Goal: Information Seeking & Learning: Learn about a topic

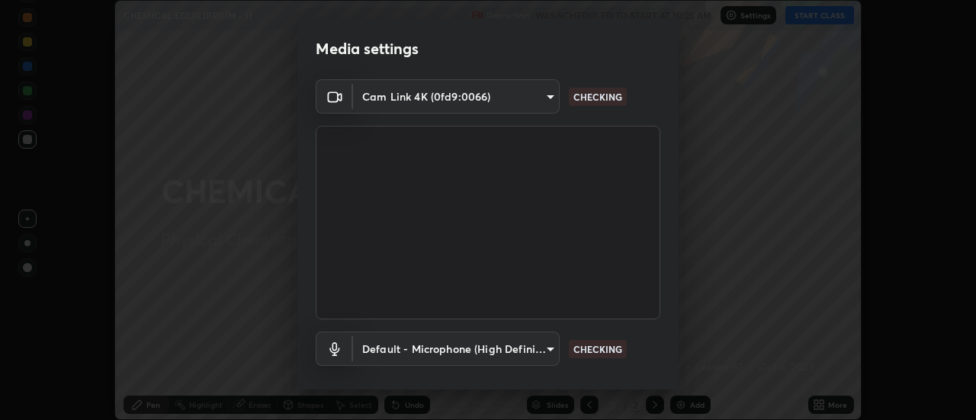
scroll to position [80, 0]
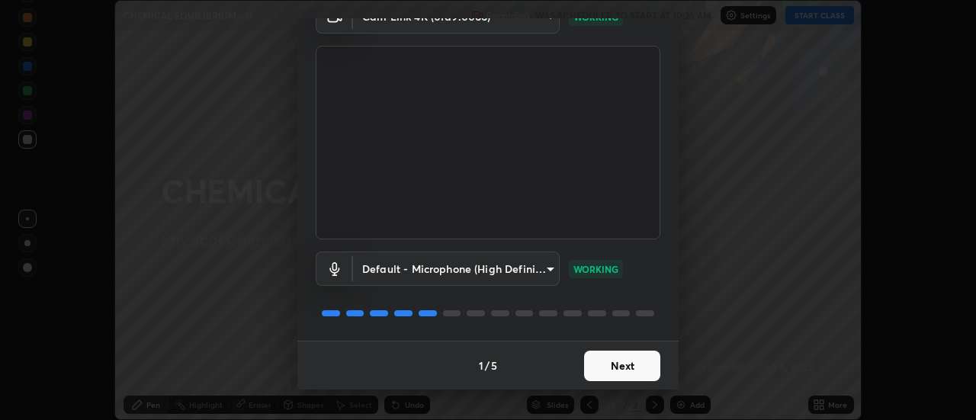
click at [634, 369] on button "Next" at bounding box center [622, 366] width 76 height 31
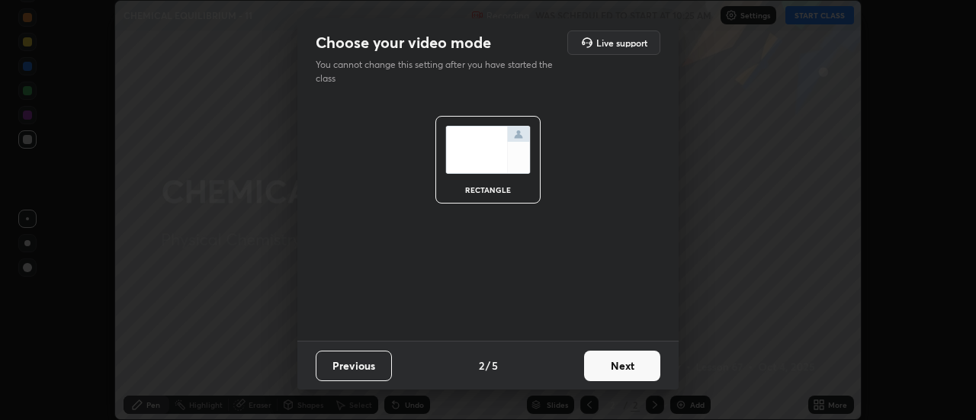
scroll to position [0, 0]
click at [634, 371] on button "Next" at bounding box center [622, 366] width 76 height 31
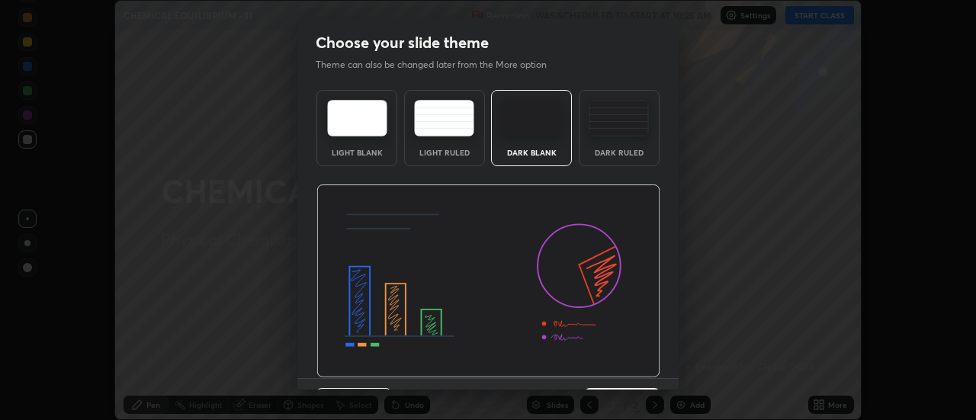
scroll to position [37, 0]
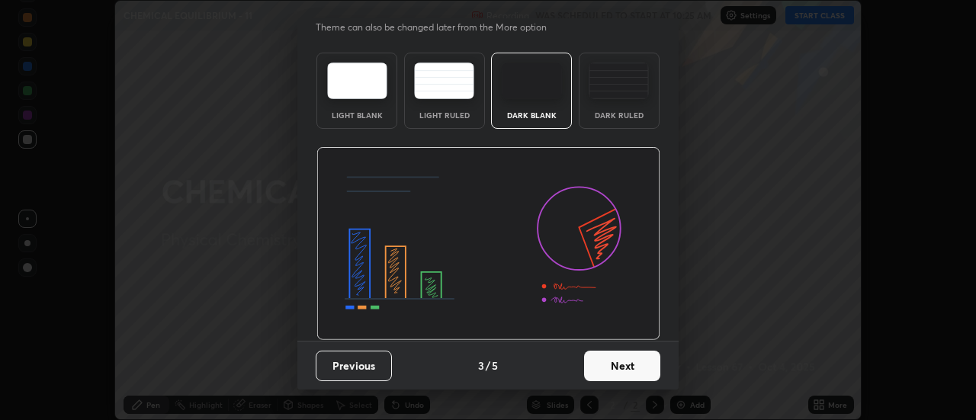
click at [627, 365] on button "Next" at bounding box center [622, 366] width 76 height 31
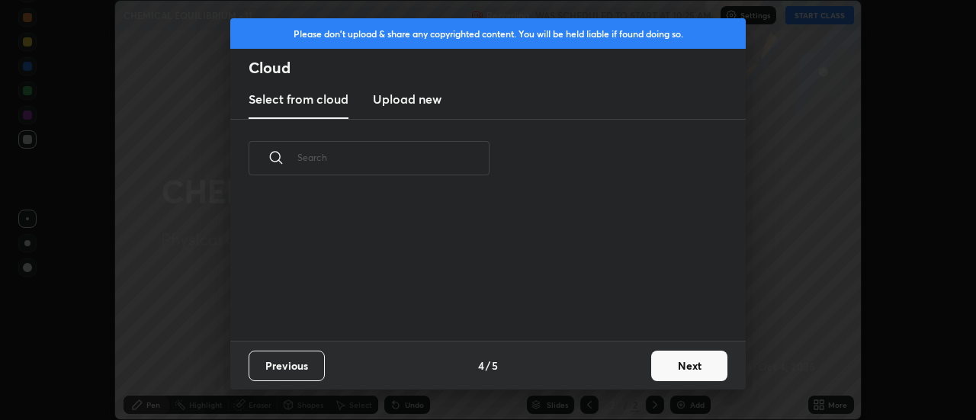
scroll to position [5, 8]
click at [662, 363] on button "Next" at bounding box center [689, 366] width 76 height 31
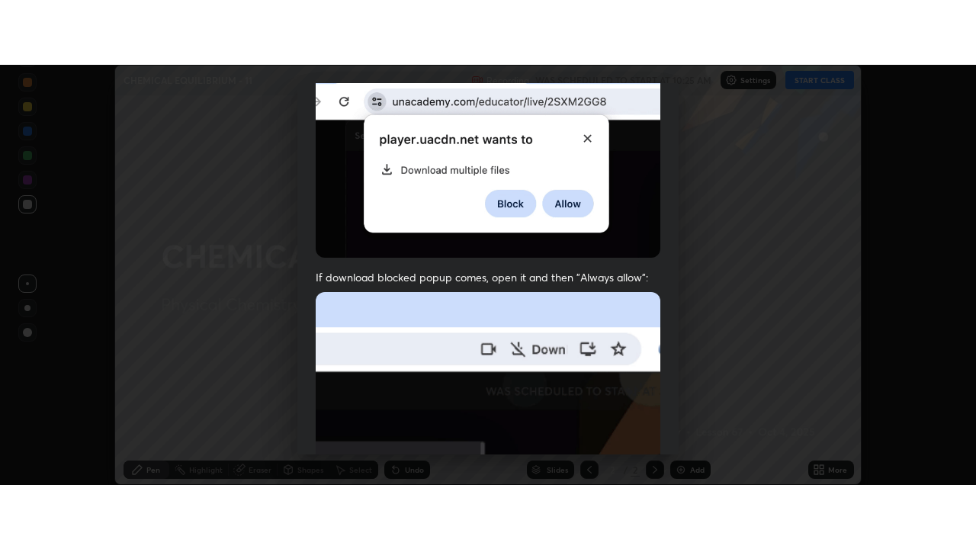
scroll to position [391, 0]
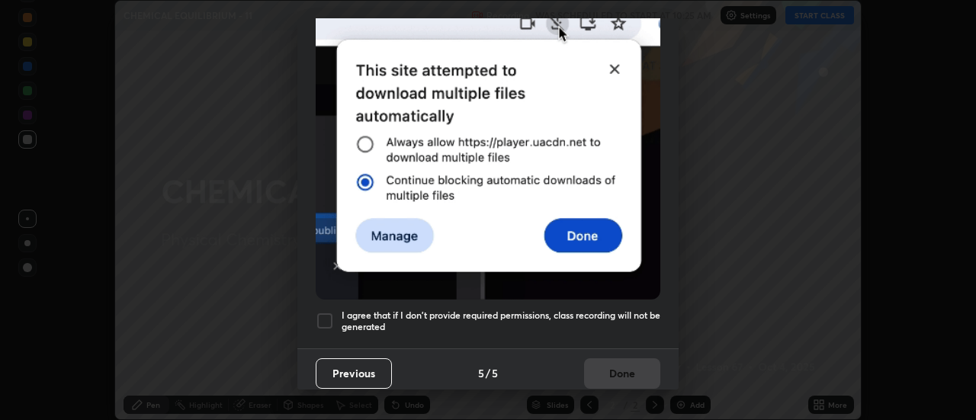
click at [598, 310] on h5 "I agree that if I don't provide required permissions, class recording will not …" at bounding box center [501, 322] width 319 height 24
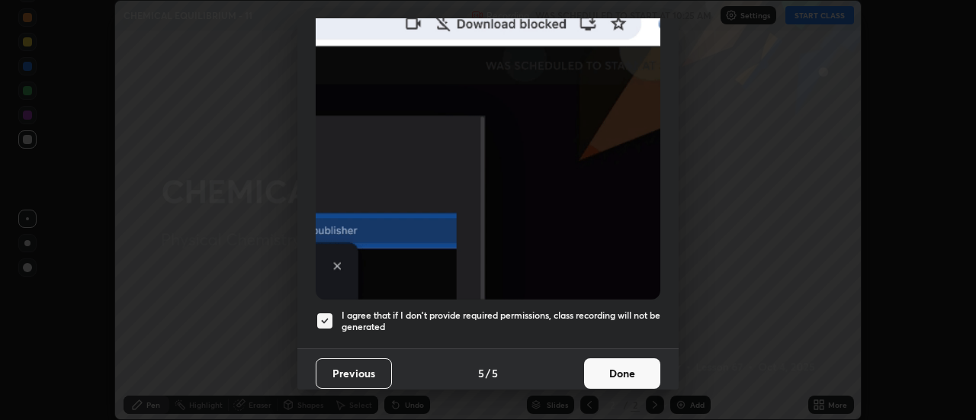
click at [610, 372] on button "Done" at bounding box center [622, 373] width 76 height 31
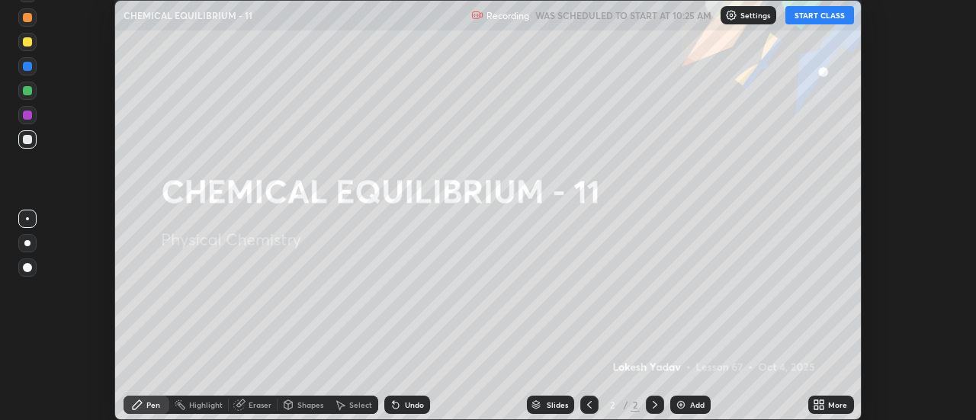
click at [824, 14] on button "START CLASS" at bounding box center [820, 15] width 69 height 18
click at [824, 404] on icon at bounding box center [823, 402] width 4 height 4
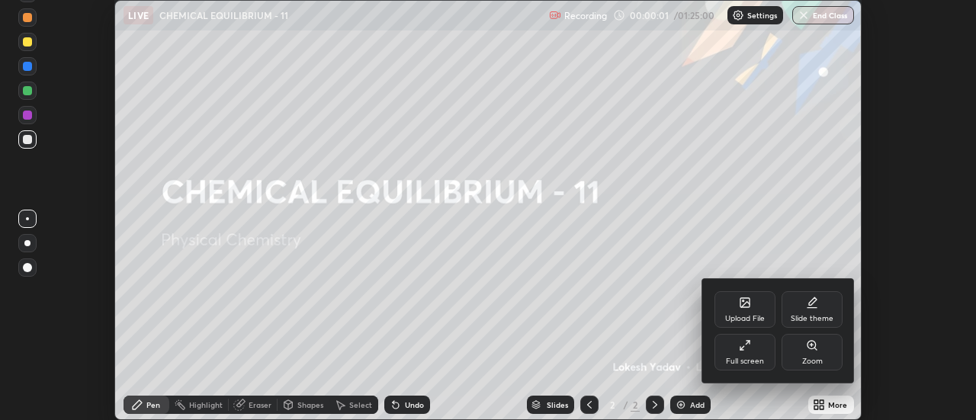
click at [756, 360] on div "Full screen" at bounding box center [745, 362] width 38 height 8
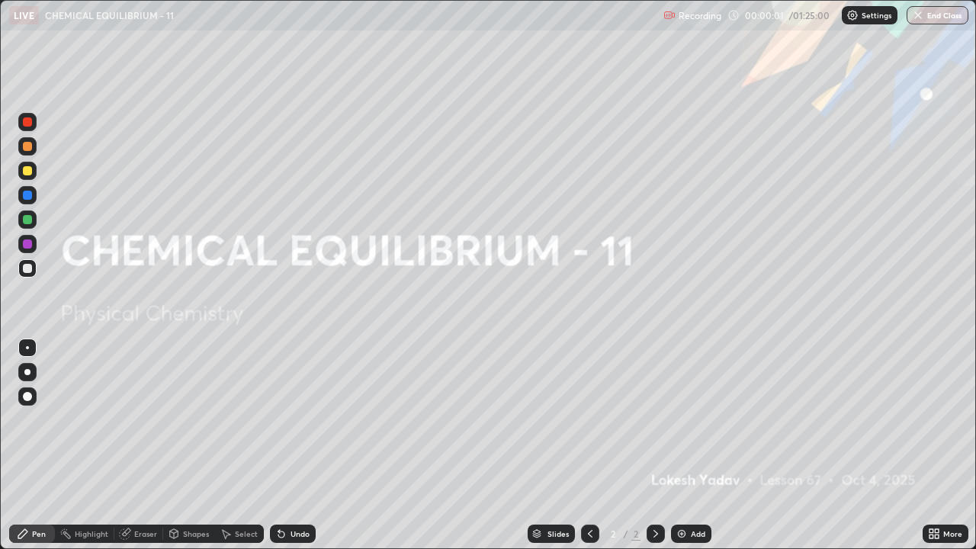
scroll to position [549, 976]
click at [24, 166] on div at bounding box center [27, 171] width 18 height 18
click at [25, 175] on div at bounding box center [27, 170] width 9 height 9
click at [689, 419] on div "Add" at bounding box center [691, 534] width 40 height 18
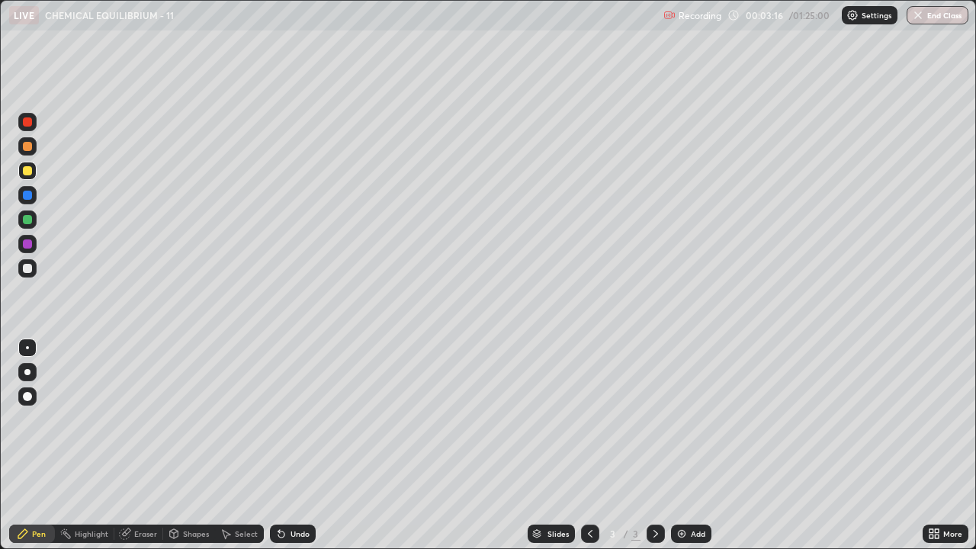
click at [286, 419] on div "Undo" at bounding box center [293, 534] width 46 height 18
click at [27, 268] on div at bounding box center [27, 268] width 9 height 9
click at [31, 175] on div at bounding box center [27, 171] width 18 height 18
click at [186, 419] on div "Shapes" at bounding box center [189, 534] width 52 height 31
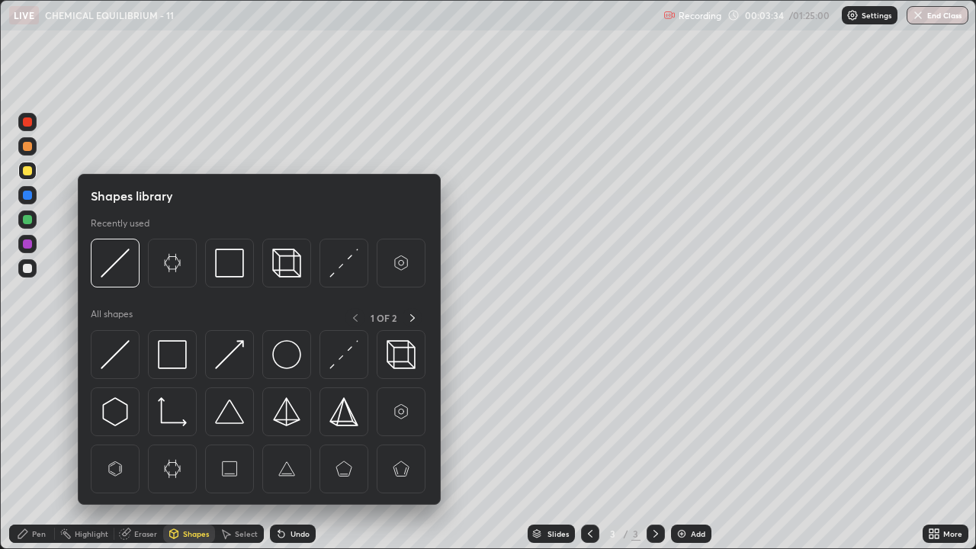
click at [37, 419] on div "Pen" at bounding box center [39, 534] width 14 height 8
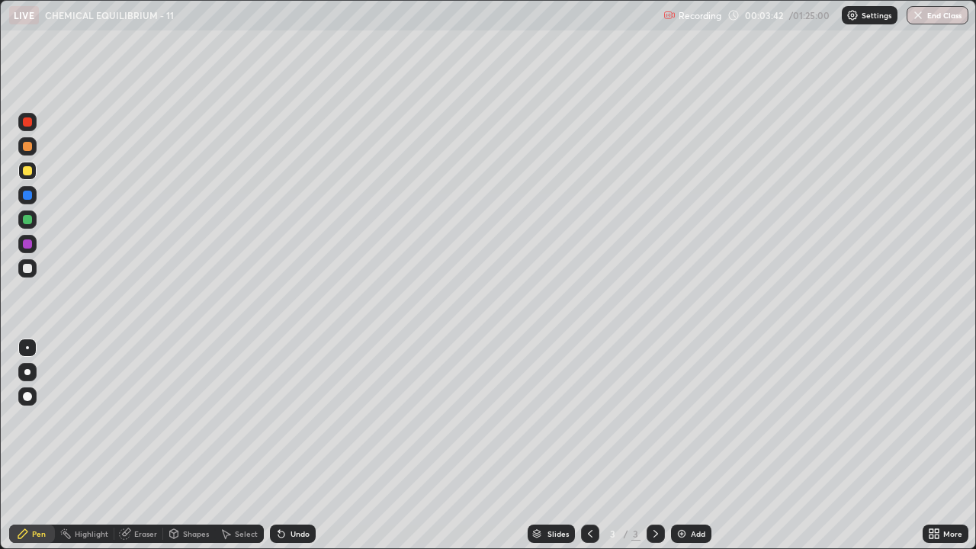
click at [24, 265] on div at bounding box center [27, 268] width 9 height 9
click at [27, 217] on div at bounding box center [27, 219] width 9 height 9
click at [25, 275] on div at bounding box center [27, 268] width 18 height 18
click at [30, 173] on div at bounding box center [27, 170] width 9 height 9
click at [297, 419] on div "Undo" at bounding box center [300, 534] width 19 height 8
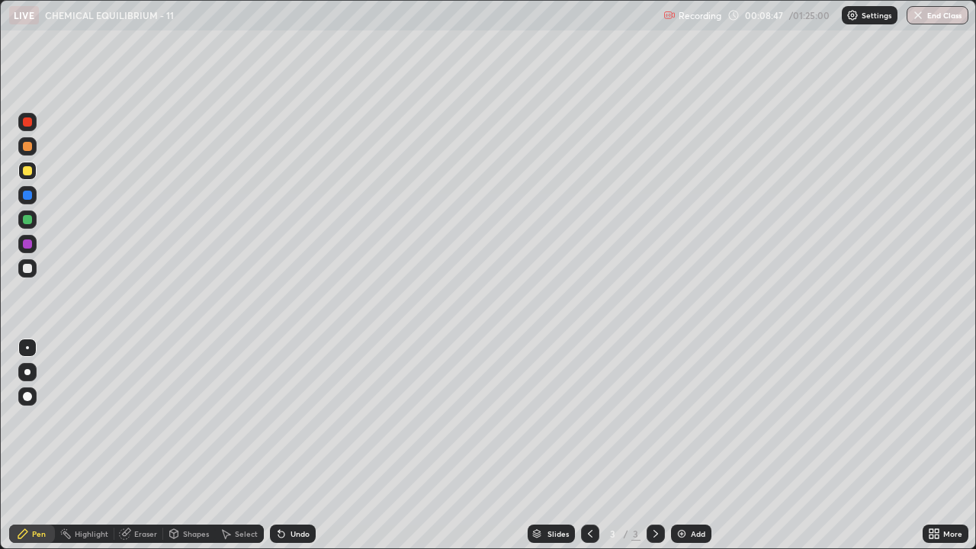
click at [296, 419] on div "Undo" at bounding box center [300, 534] width 19 height 8
click at [307, 419] on div "Undo" at bounding box center [300, 534] width 19 height 8
click at [297, 419] on div "Undo" at bounding box center [300, 534] width 19 height 8
click at [296, 419] on div "Undo" at bounding box center [293, 534] width 46 height 18
click at [300, 419] on div "Undo" at bounding box center [300, 534] width 19 height 8
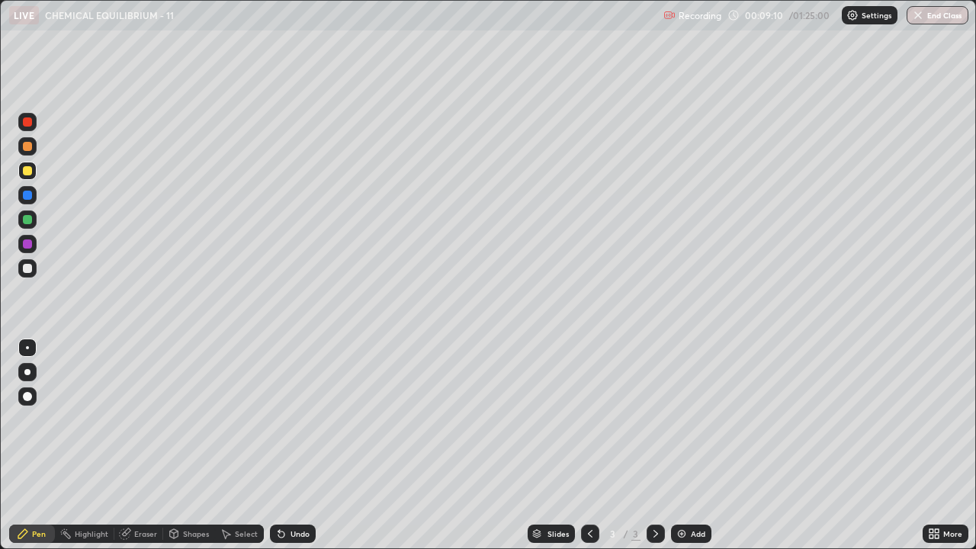
click at [297, 419] on div "Undo" at bounding box center [300, 534] width 19 height 8
click at [31, 270] on div at bounding box center [27, 268] width 9 height 9
click at [31, 179] on div at bounding box center [27, 171] width 18 height 18
click at [679, 419] on img at bounding box center [682, 534] width 12 height 12
click at [31, 169] on div at bounding box center [27, 170] width 9 height 9
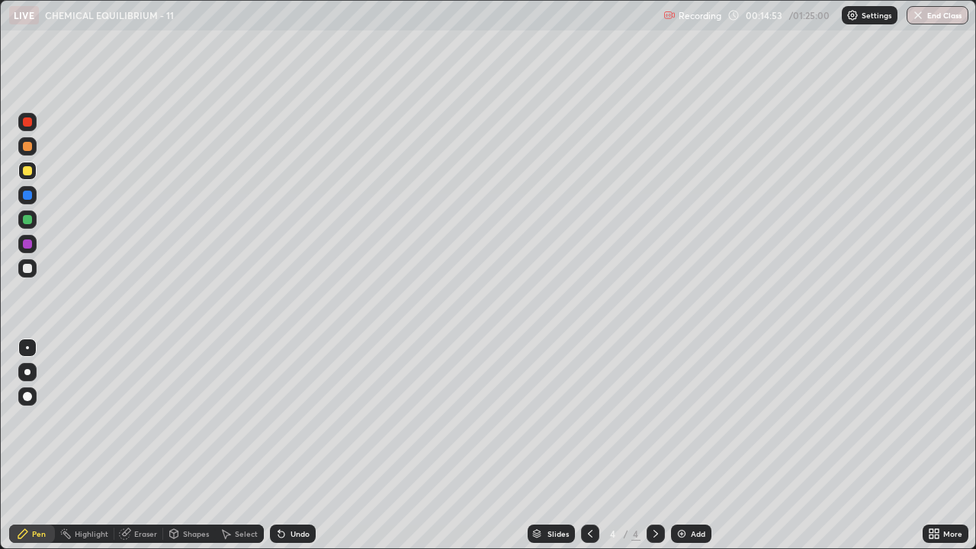
click at [30, 173] on div at bounding box center [27, 170] width 9 height 9
click at [28, 270] on div at bounding box center [27, 268] width 9 height 9
click at [286, 419] on div "Undo" at bounding box center [293, 534] width 46 height 18
click at [291, 419] on div "Undo" at bounding box center [300, 534] width 19 height 8
click at [293, 419] on div "Undo" at bounding box center [300, 534] width 19 height 8
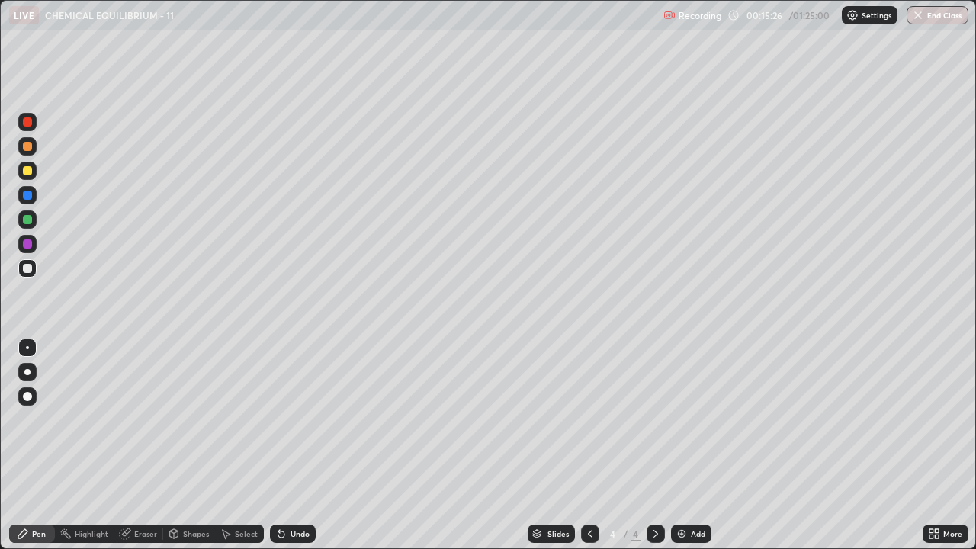
click at [25, 175] on div at bounding box center [27, 170] width 9 height 9
click at [30, 268] on div at bounding box center [27, 268] width 9 height 9
click at [27, 221] on div at bounding box center [27, 219] width 9 height 9
click at [207, 419] on div "Shapes" at bounding box center [189, 534] width 52 height 18
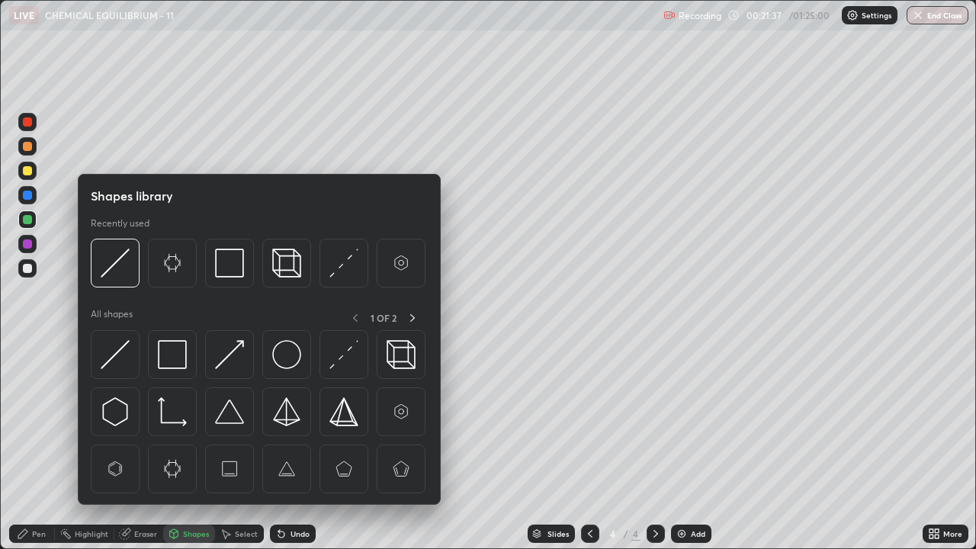
click at [32, 419] on div "Pen" at bounding box center [39, 534] width 14 height 8
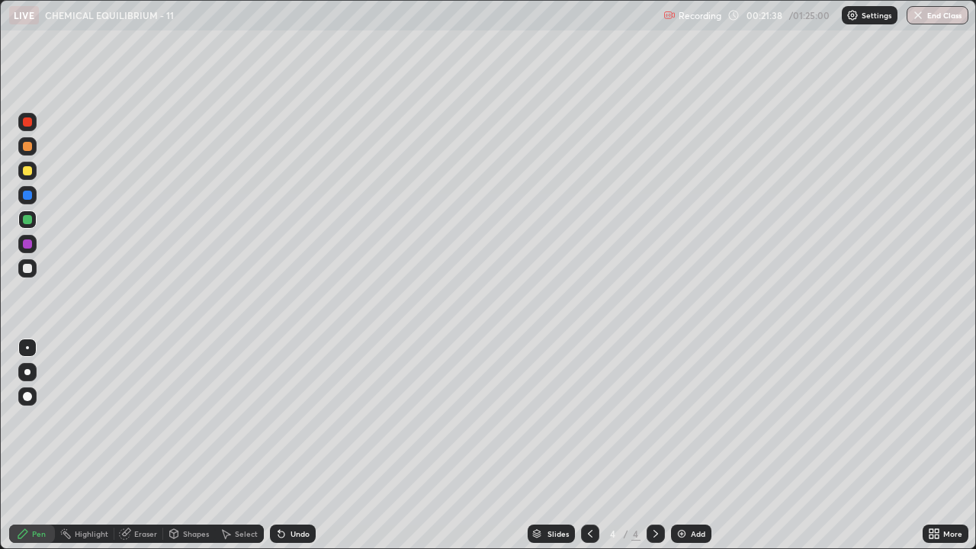
click at [28, 270] on div at bounding box center [27, 268] width 9 height 9
click at [27, 172] on div at bounding box center [27, 170] width 9 height 9
click at [28, 274] on div at bounding box center [27, 268] width 18 height 18
click at [27, 225] on div at bounding box center [27, 220] width 18 height 18
click at [301, 419] on div "Undo" at bounding box center [300, 534] width 19 height 8
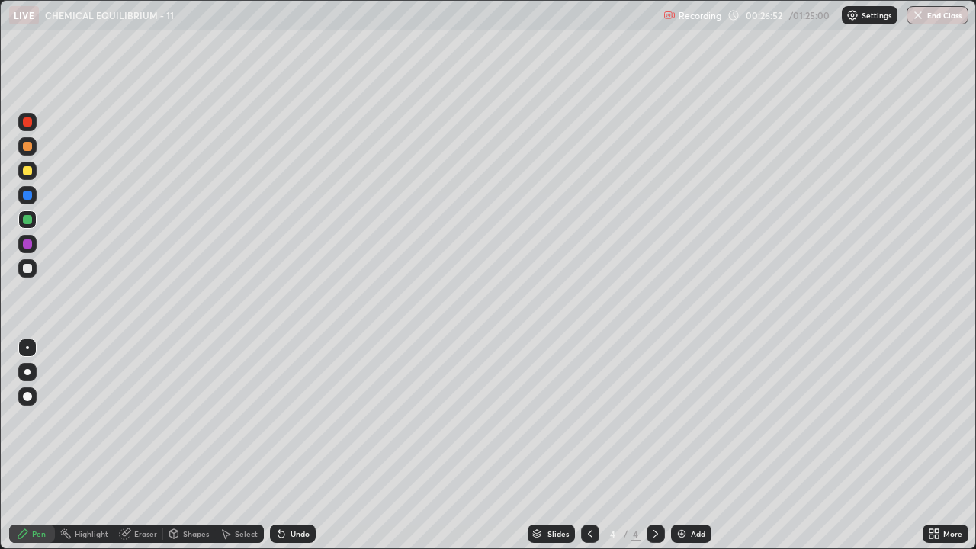
click at [299, 419] on div "Undo" at bounding box center [293, 534] width 46 height 18
click at [239, 419] on div "Select" at bounding box center [246, 534] width 23 height 8
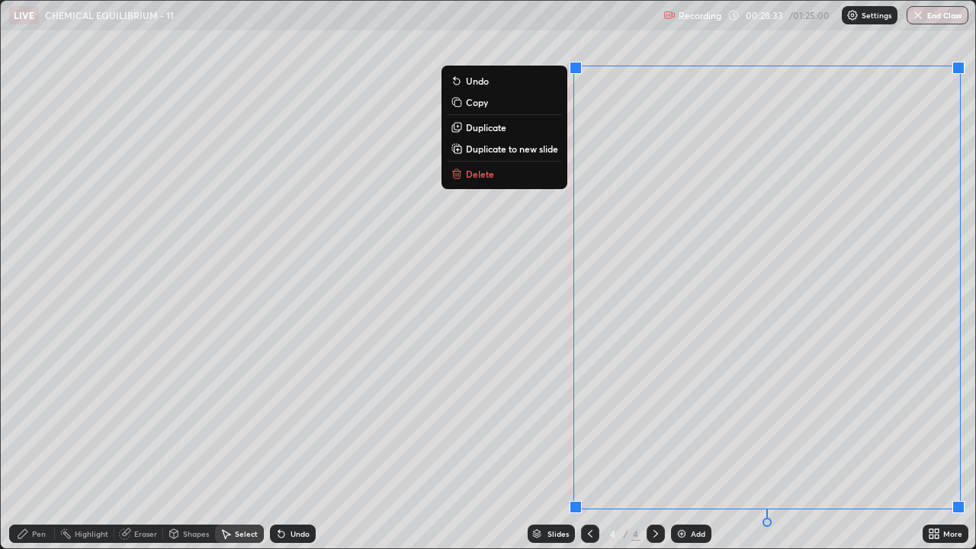
click at [544, 148] on p "Duplicate to new slide" at bounding box center [512, 149] width 92 height 12
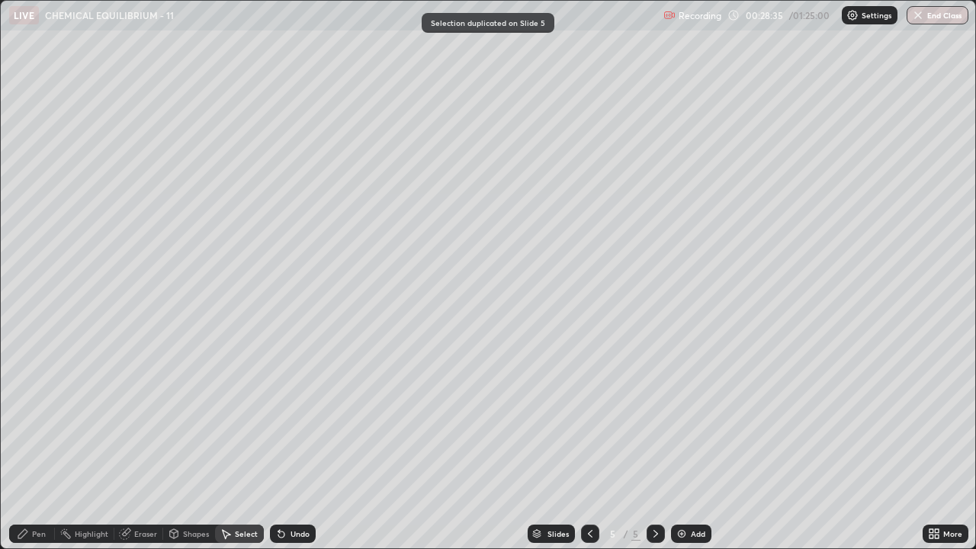
click at [43, 419] on div "Pen" at bounding box center [39, 534] width 14 height 8
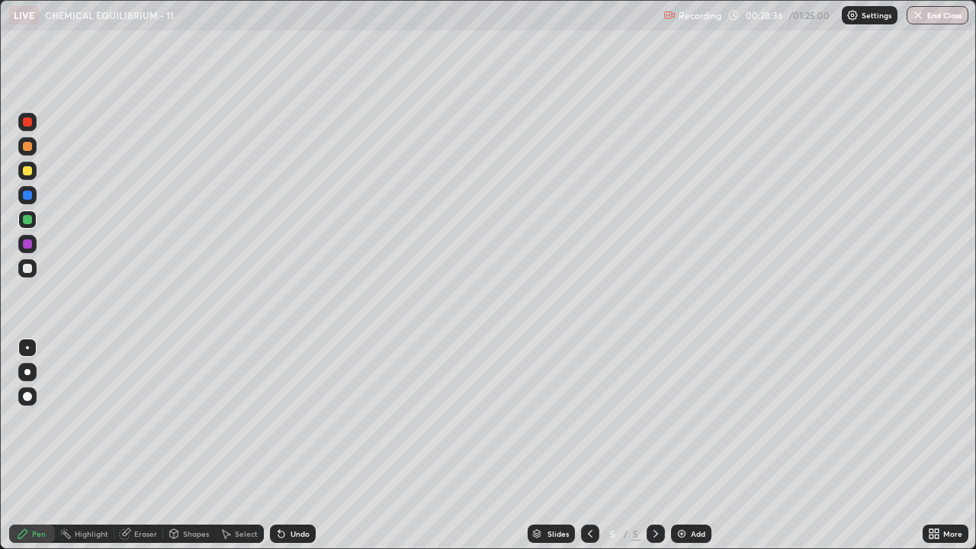
click at [27, 172] on div at bounding box center [27, 170] width 9 height 9
click at [29, 269] on div at bounding box center [27, 268] width 9 height 9
click at [23, 223] on div at bounding box center [27, 220] width 18 height 18
click at [291, 419] on div "Undo" at bounding box center [300, 534] width 19 height 8
click at [249, 419] on div "Select" at bounding box center [239, 534] width 49 height 18
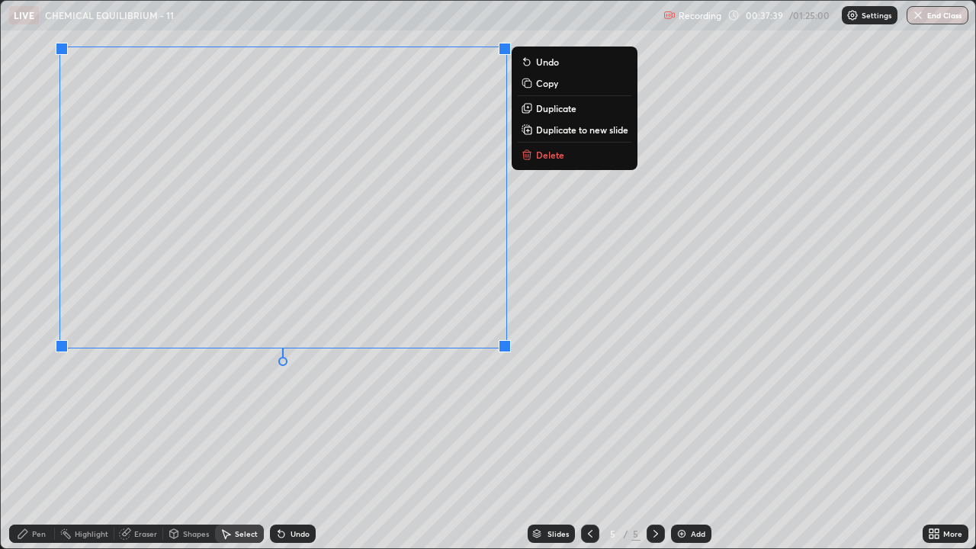
click at [549, 133] on p "Duplicate to new slide" at bounding box center [582, 130] width 92 height 12
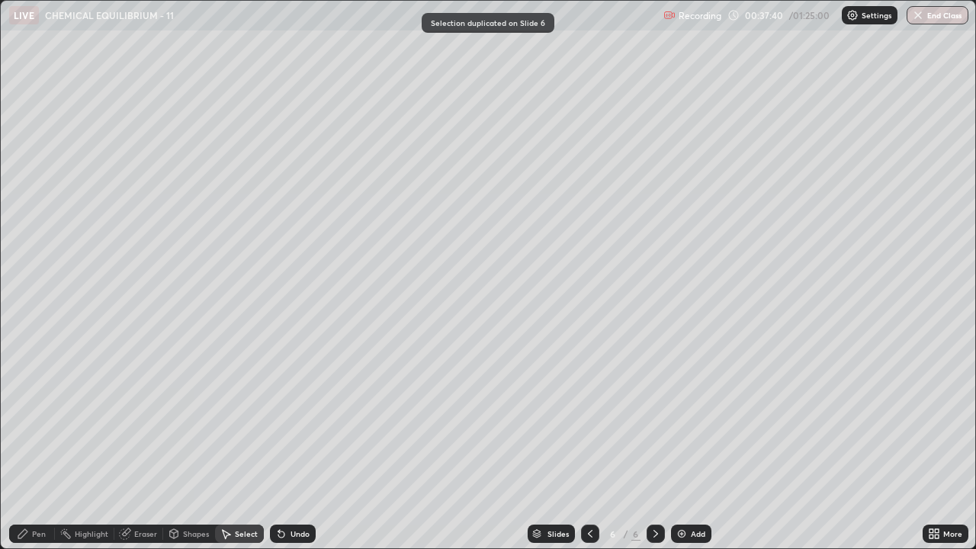
click at [29, 419] on div "Pen" at bounding box center [32, 534] width 46 height 18
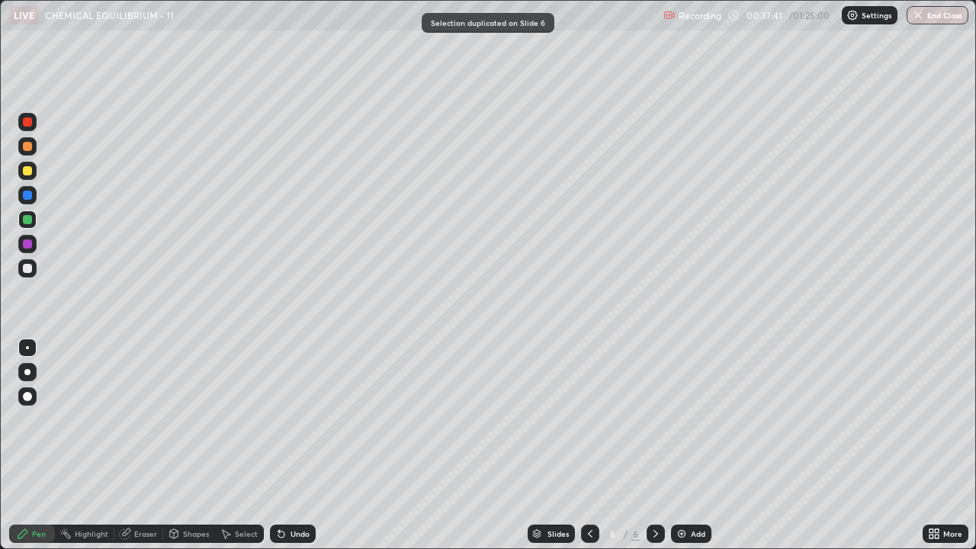
click at [24, 174] on div at bounding box center [27, 170] width 9 height 9
click at [27, 265] on div at bounding box center [27, 268] width 9 height 9
click at [27, 222] on div at bounding box center [27, 219] width 9 height 9
click at [296, 419] on div "Undo" at bounding box center [300, 534] width 19 height 8
click at [230, 419] on icon at bounding box center [226, 534] width 12 height 12
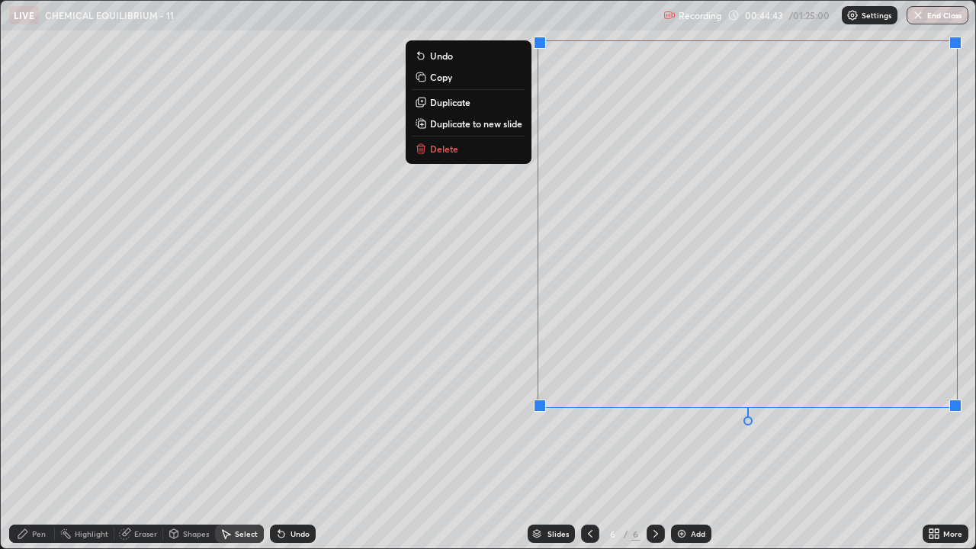
click at [517, 124] on p "Duplicate to new slide" at bounding box center [476, 123] width 92 height 12
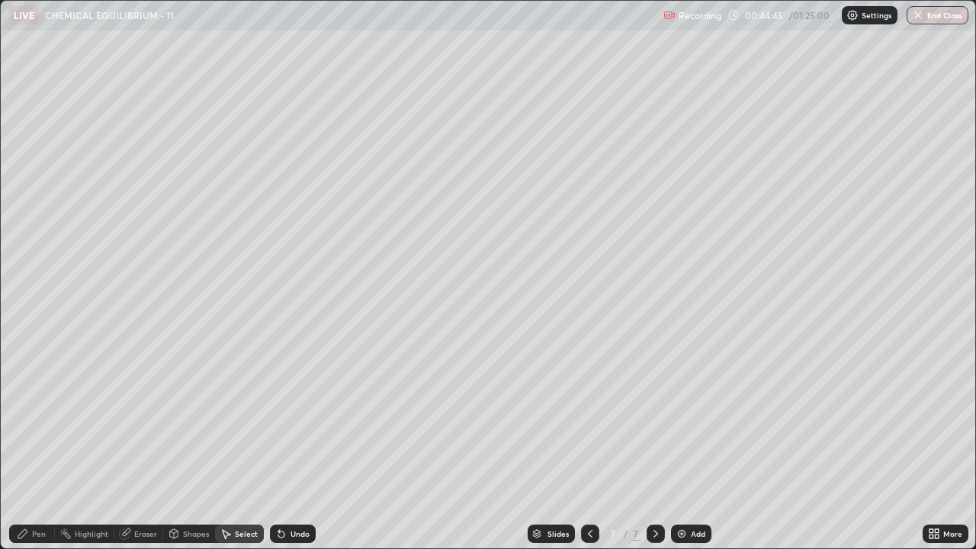
click at [28, 419] on icon at bounding box center [23, 534] width 12 height 12
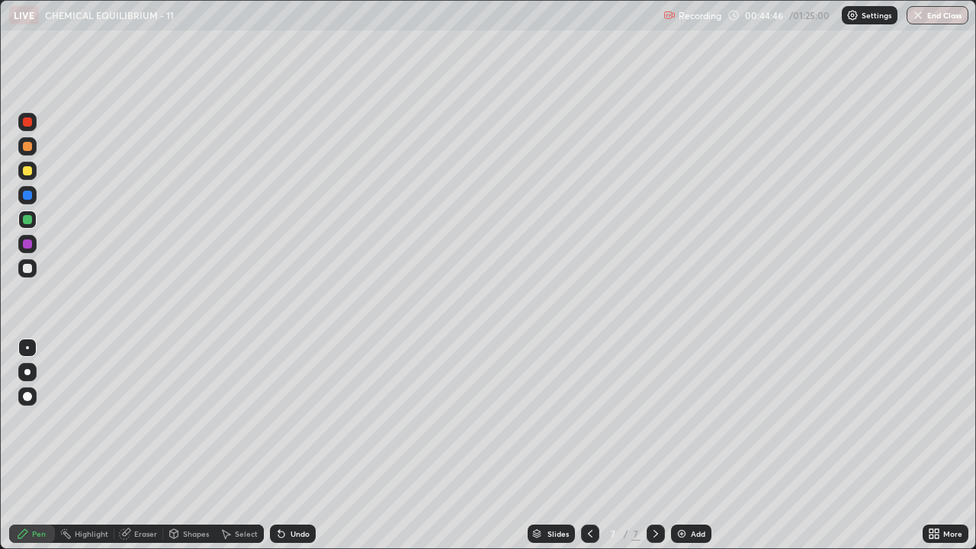
click at [27, 175] on div at bounding box center [27, 170] width 9 height 9
click at [27, 269] on div at bounding box center [27, 268] width 9 height 9
click at [291, 419] on div "Undo" at bounding box center [300, 534] width 19 height 8
click at [27, 220] on div at bounding box center [27, 219] width 9 height 9
click at [27, 197] on div at bounding box center [27, 195] width 9 height 9
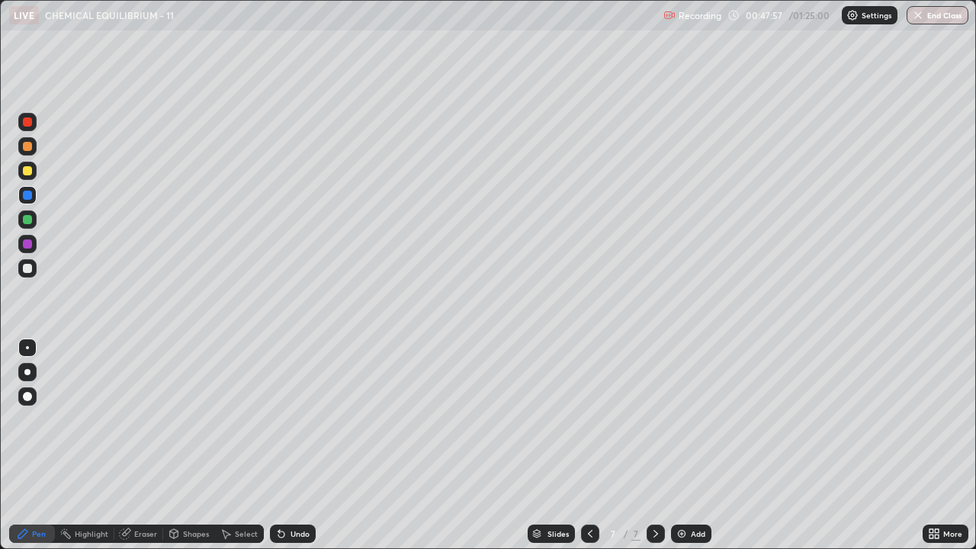
click at [26, 220] on div at bounding box center [27, 219] width 9 height 9
click at [27, 172] on div at bounding box center [27, 170] width 9 height 9
click at [247, 419] on div "Select" at bounding box center [246, 534] width 23 height 8
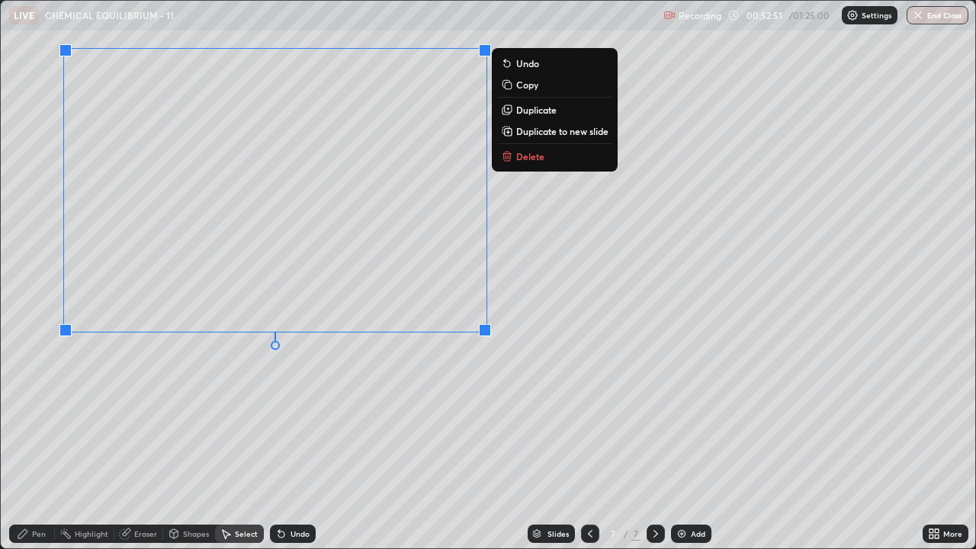
click at [532, 135] on p "Duplicate to new slide" at bounding box center [562, 131] width 92 height 12
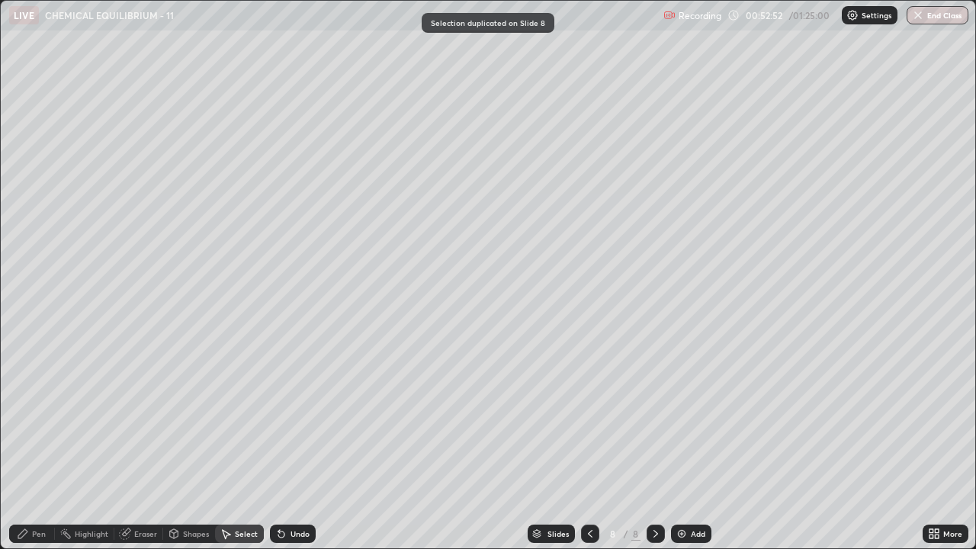
click at [49, 419] on div "Pen" at bounding box center [32, 534] width 46 height 18
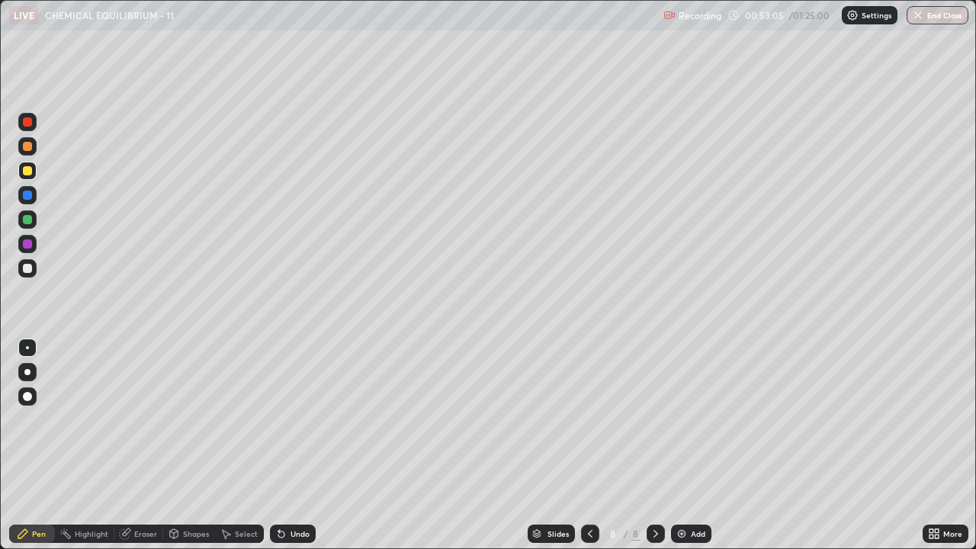
click at [298, 419] on div "Undo" at bounding box center [300, 534] width 19 height 8
click at [297, 419] on div "Undo" at bounding box center [300, 534] width 19 height 8
click at [298, 419] on div "Undo" at bounding box center [300, 534] width 19 height 8
click at [300, 419] on div "Undo" at bounding box center [293, 534] width 46 height 18
click at [305, 419] on div "Undo" at bounding box center [293, 534] width 46 height 18
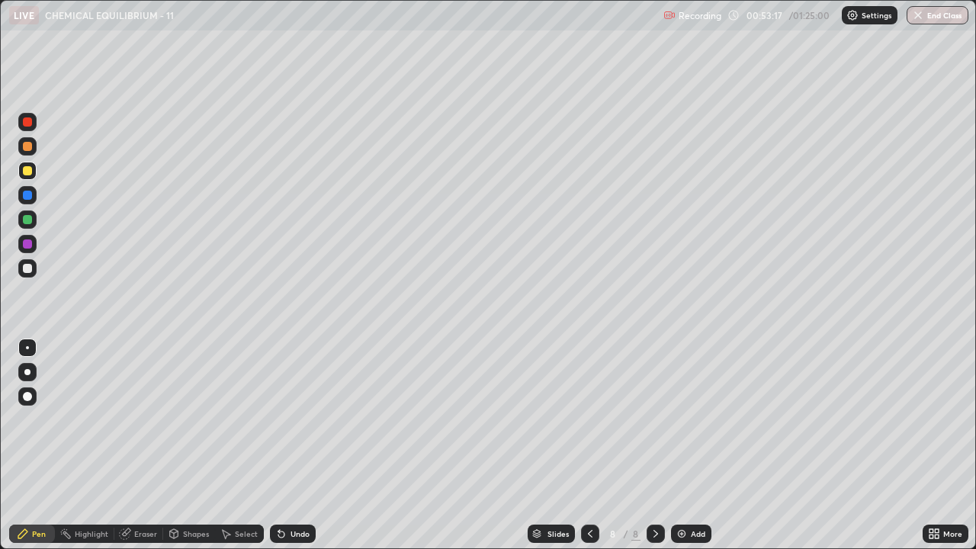
click at [307, 419] on div "Undo" at bounding box center [293, 534] width 46 height 18
click at [297, 419] on div "Undo" at bounding box center [300, 534] width 19 height 8
click at [25, 264] on div at bounding box center [27, 268] width 9 height 9
click at [241, 419] on div "Select" at bounding box center [246, 534] width 23 height 8
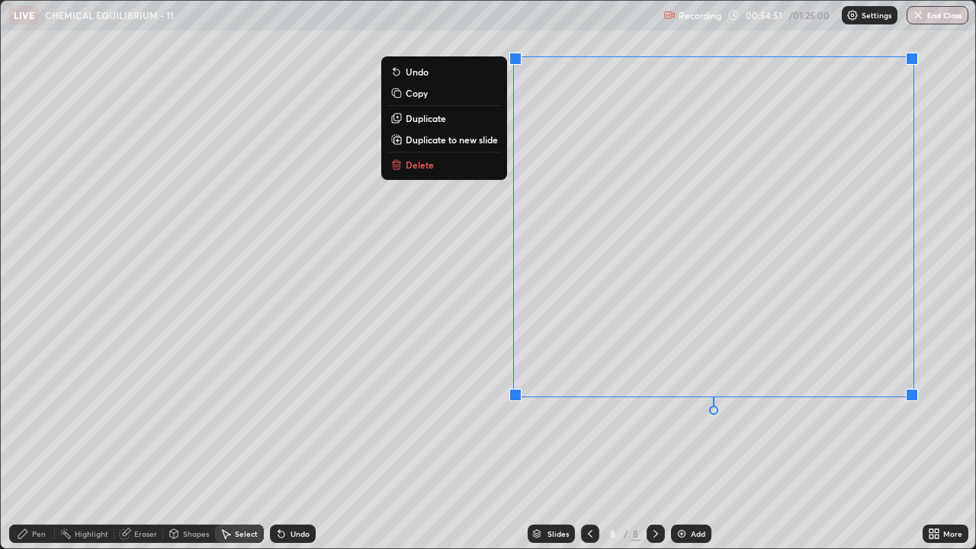
click at [490, 145] on p "Duplicate to new slide" at bounding box center [452, 139] width 92 height 12
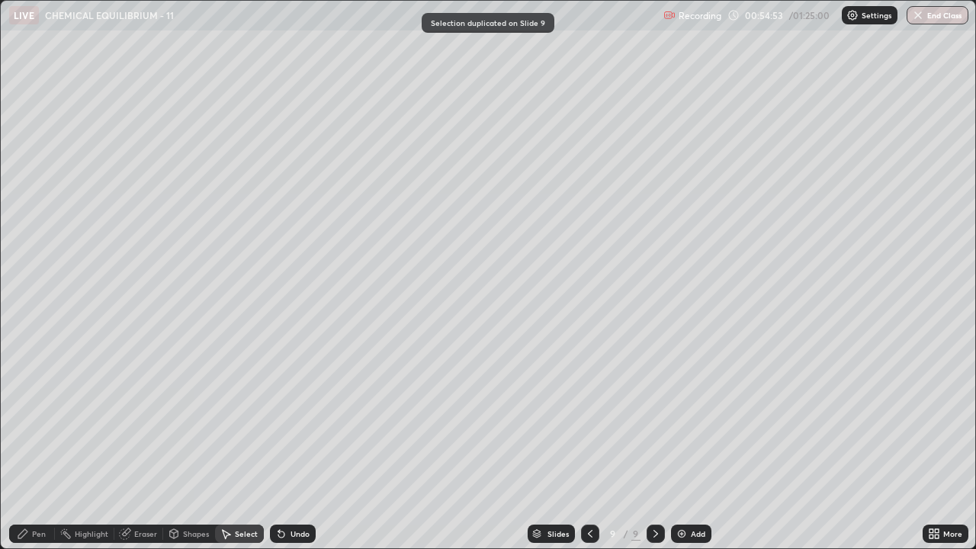
click at [31, 419] on div "Pen" at bounding box center [32, 534] width 46 height 18
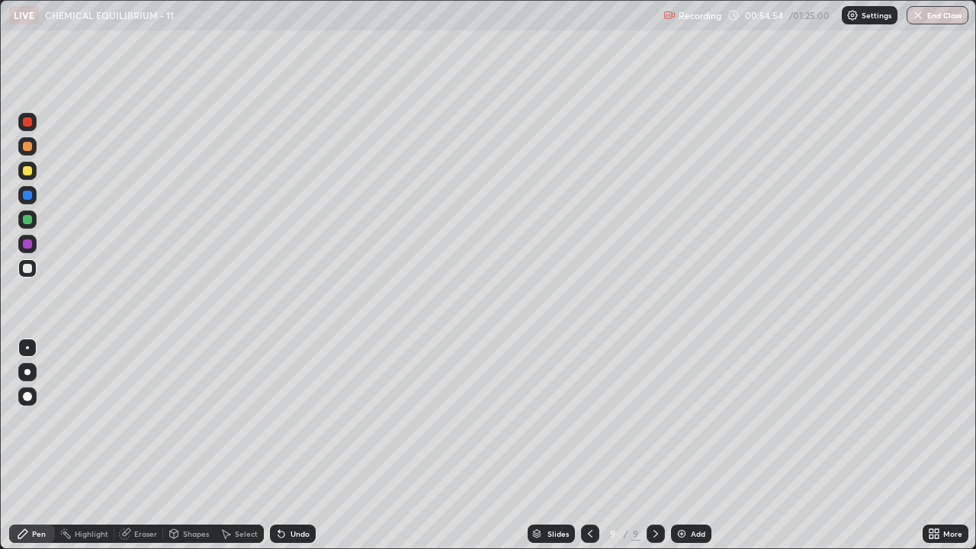
click at [29, 173] on div at bounding box center [27, 170] width 9 height 9
click at [29, 275] on div at bounding box center [27, 268] width 18 height 18
click at [238, 419] on div "Select" at bounding box center [246, 534] width 23 height 8
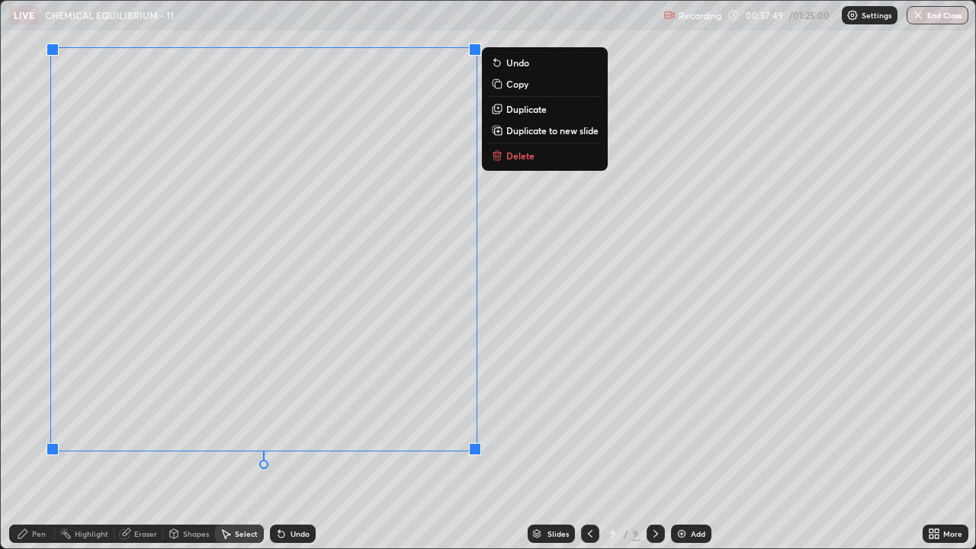
click at [565, 133] on p "Duplicate to new slide" at bounding box center [552, 130] width 92 height 12
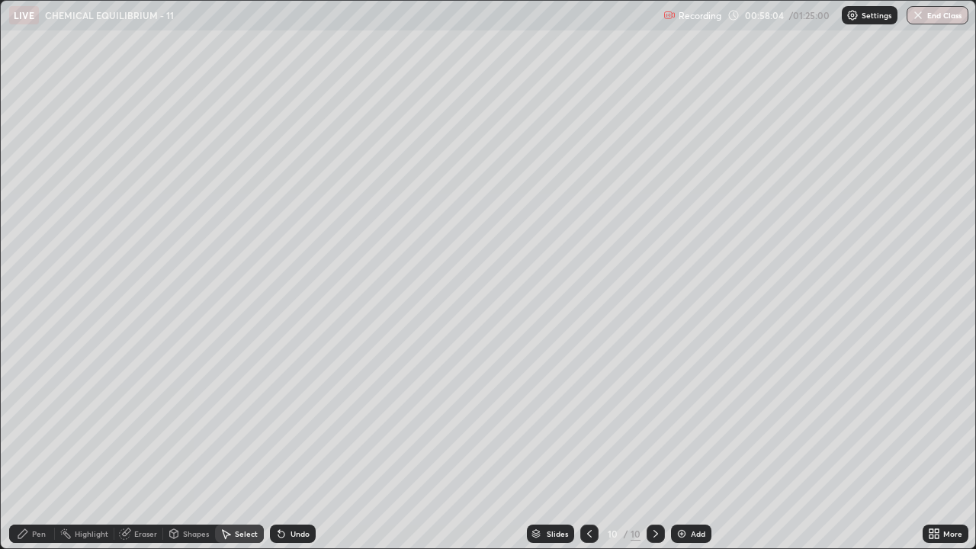
click at [52, 419] on div "Pen" at bounding box center [32, 534] width 46 height 18
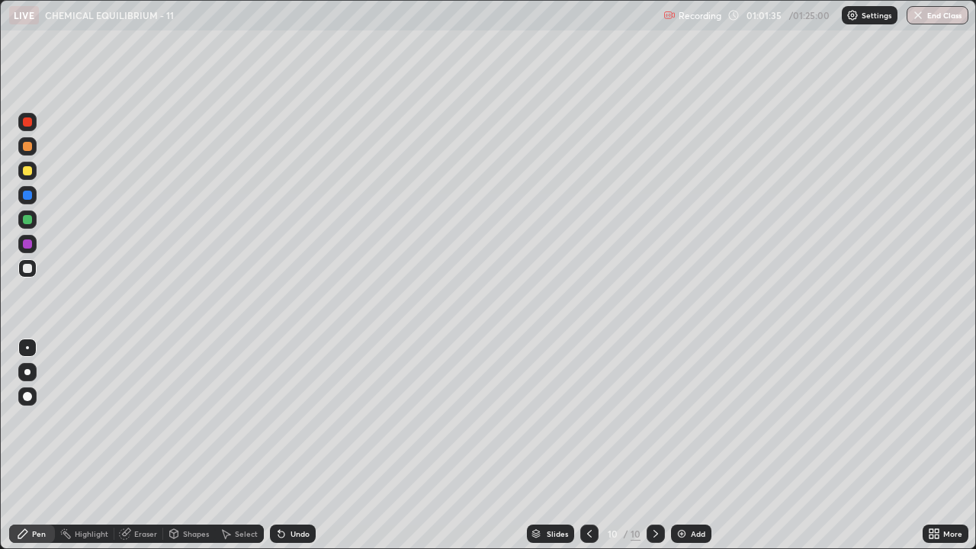
click at [680, 419] on img at bounding box center [682, 534] width 12 height 12
click at [30, 175] on div at bounding box center [27, 170] width 9 height 9
click at [27, 269] on div at bounding box center [27, 268] width 9 height 9
click at [26, 268] on div at bounding box center [27, 268] width 9 height 9
click at [28, 222] on div at bounding box center [27, 219] width 9 height 9
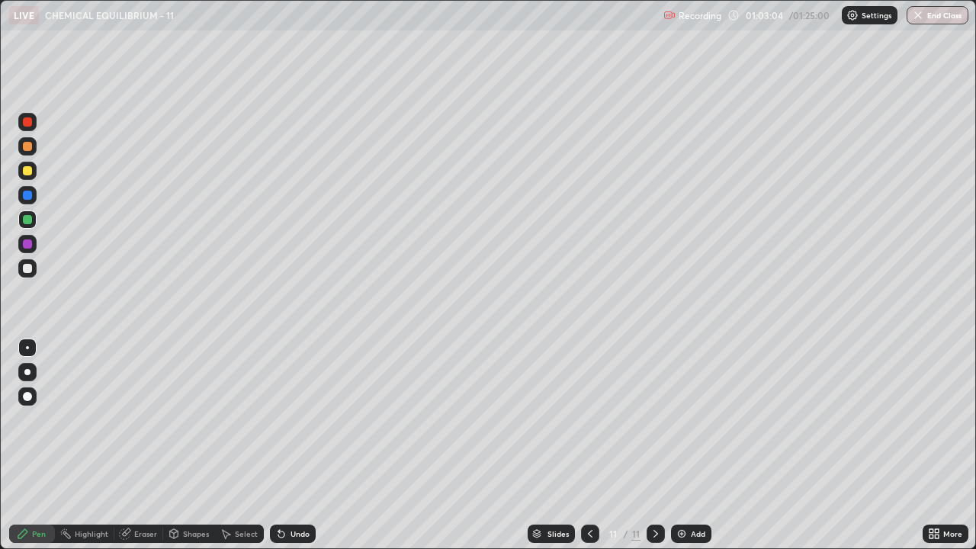
click at [31, 271] on div at bounding box center [27, 268] width 9 height 9
click at [26, 268] on div at bounding box center [27, 268] width 9 height 9
click at [27, 222] on div at bounding box center [27, 219] width 9 height 9
click at [24, 272] on div at bounding box center [27, 268] width 9 height 9
click at [24, 268] on div at bounding box center [27, 268] width 9 height 9
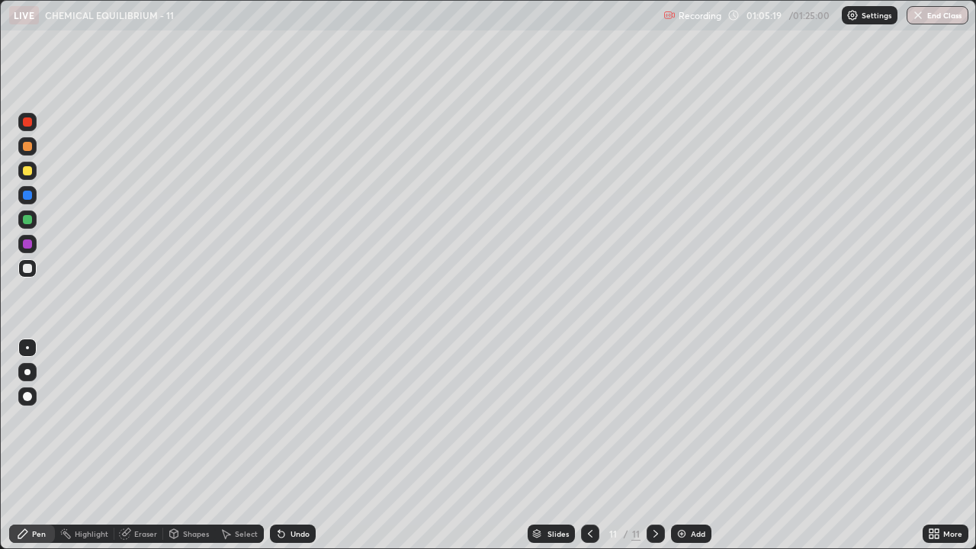
click at [28, 171] on div at bounding box center [27, 170] width 9 height 9
click at [28, 223] on div at bounding box center [27, 219] width 9 height 9
click at [27, 172] on div at bounding box center [27, 170] width 9 height 9
click at [278, 419] on icon at bounding box center [279, 531] width 2 height 2
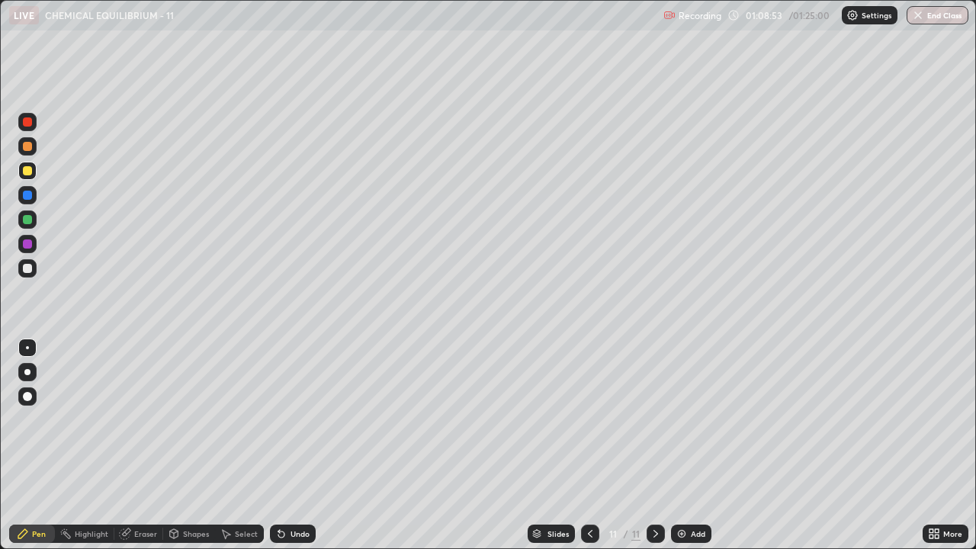
click at [25, 268] on div at bounding box center [27, 268] width 9 height 9
click at [31, 179] on div at bounding box center [27, 171] width 18 height 18
click at [31, 172] on div at bounding box center [27, 170] width 9 height 9
click at [681, 419] on img at bounding box center [682, 534] width 12 height 12
click at [31, 267] on div at bounding box center [27, 268] width 9 height 9
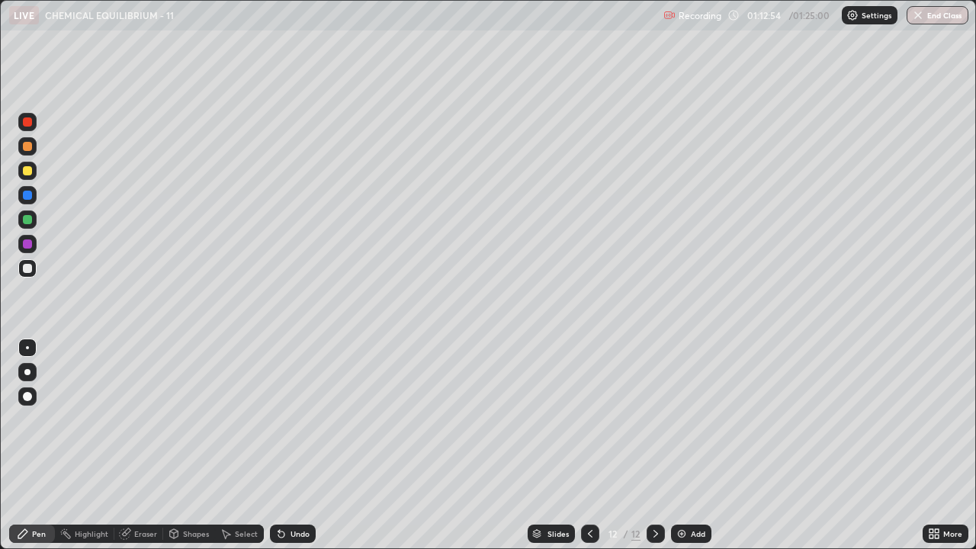
click at [27, 221] on div at bounding box center [27, 219] width 9 height 9
click at [25, 196] on div at bounding box center [27, 195] width 9 height 9
click at [301, 419] on div "Undo" at bounding box center [300, 534] width 19 height 8
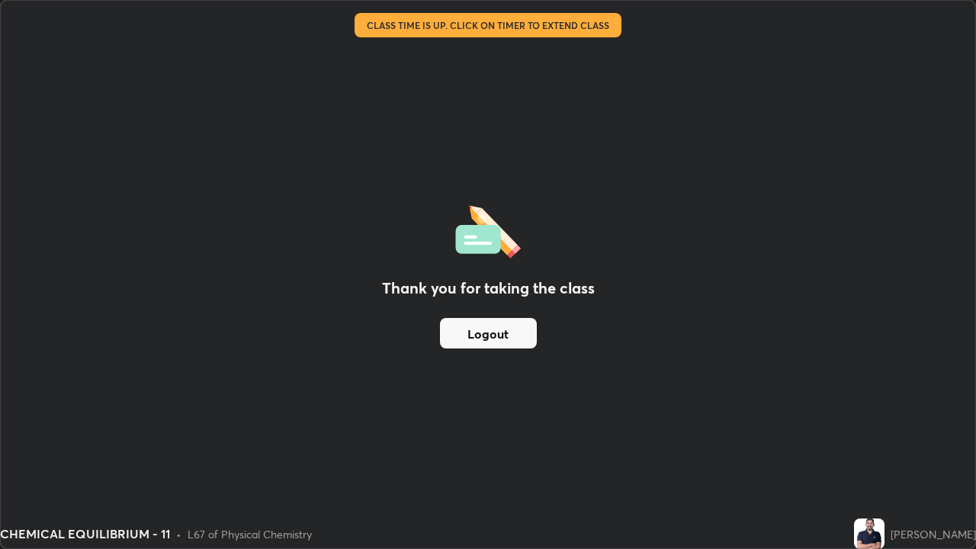
click at [476, 329] on button "Logout" at bounding box center [488, 333] width 97 height 31
